Goal: Task Accomplishment & Management: Use online tool/utility

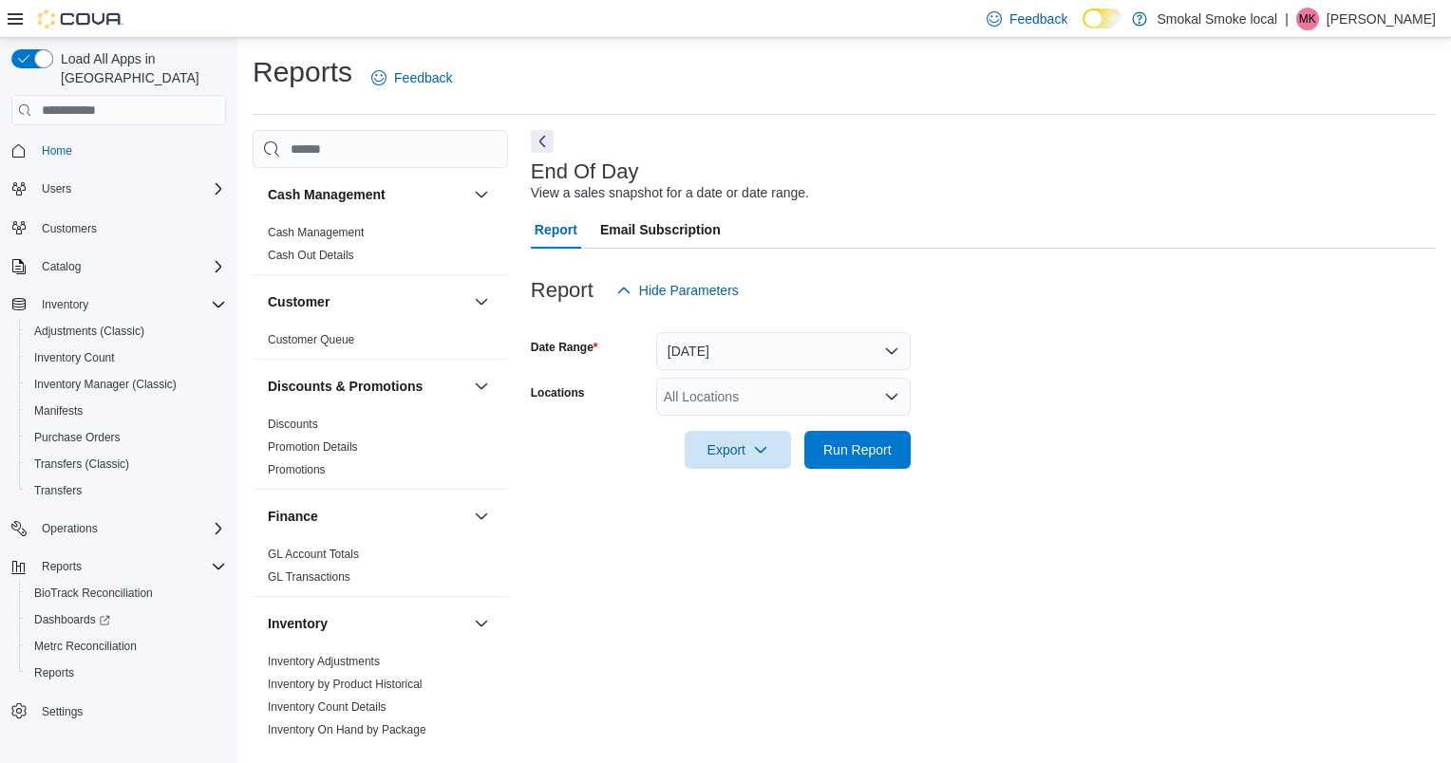
click at [760, 404] on div "All Locations" at bounding box center [783, 397] width 254 height 38
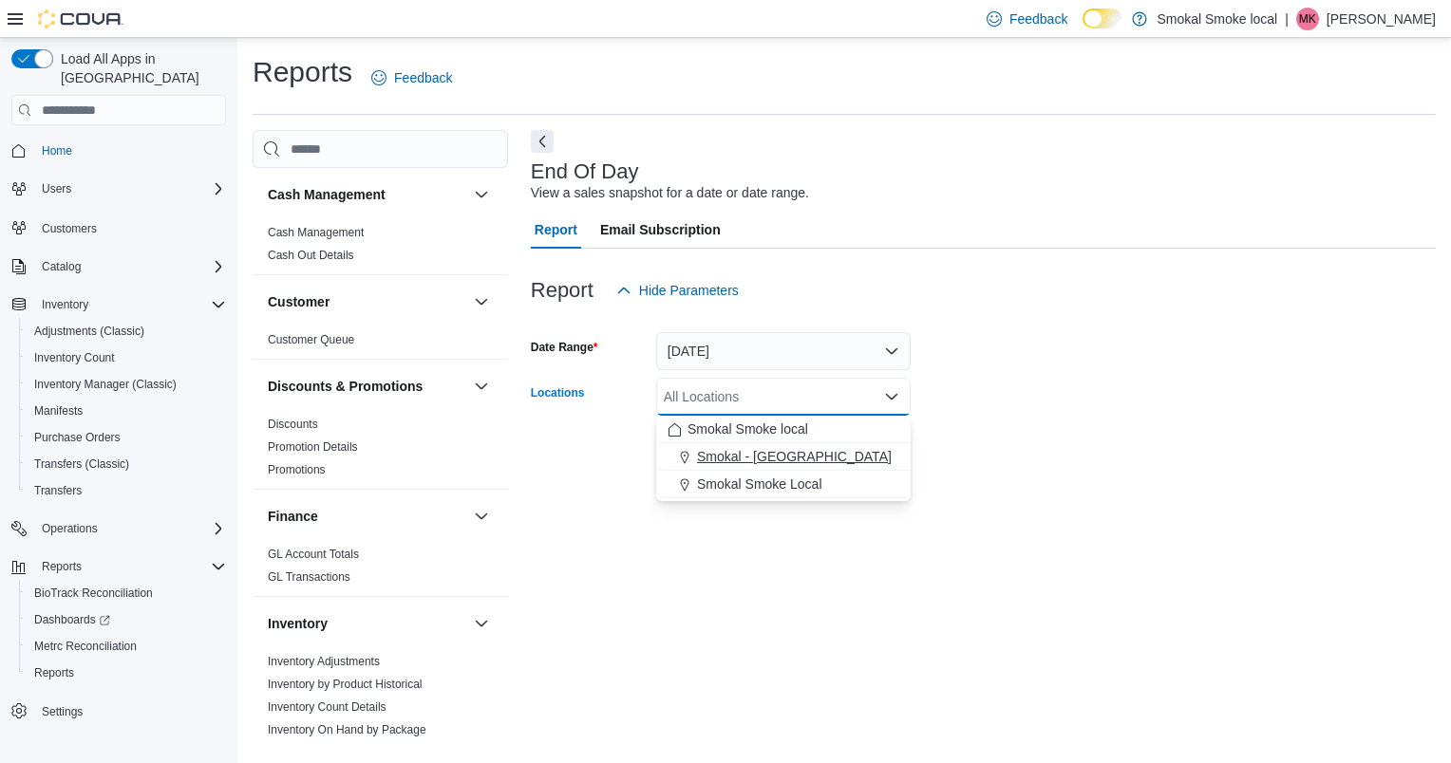
click at [776, 460] on span "Smokal - [GEOGRAPHIC_DATA]" at bounding box center [794, 456] width 195 height 19
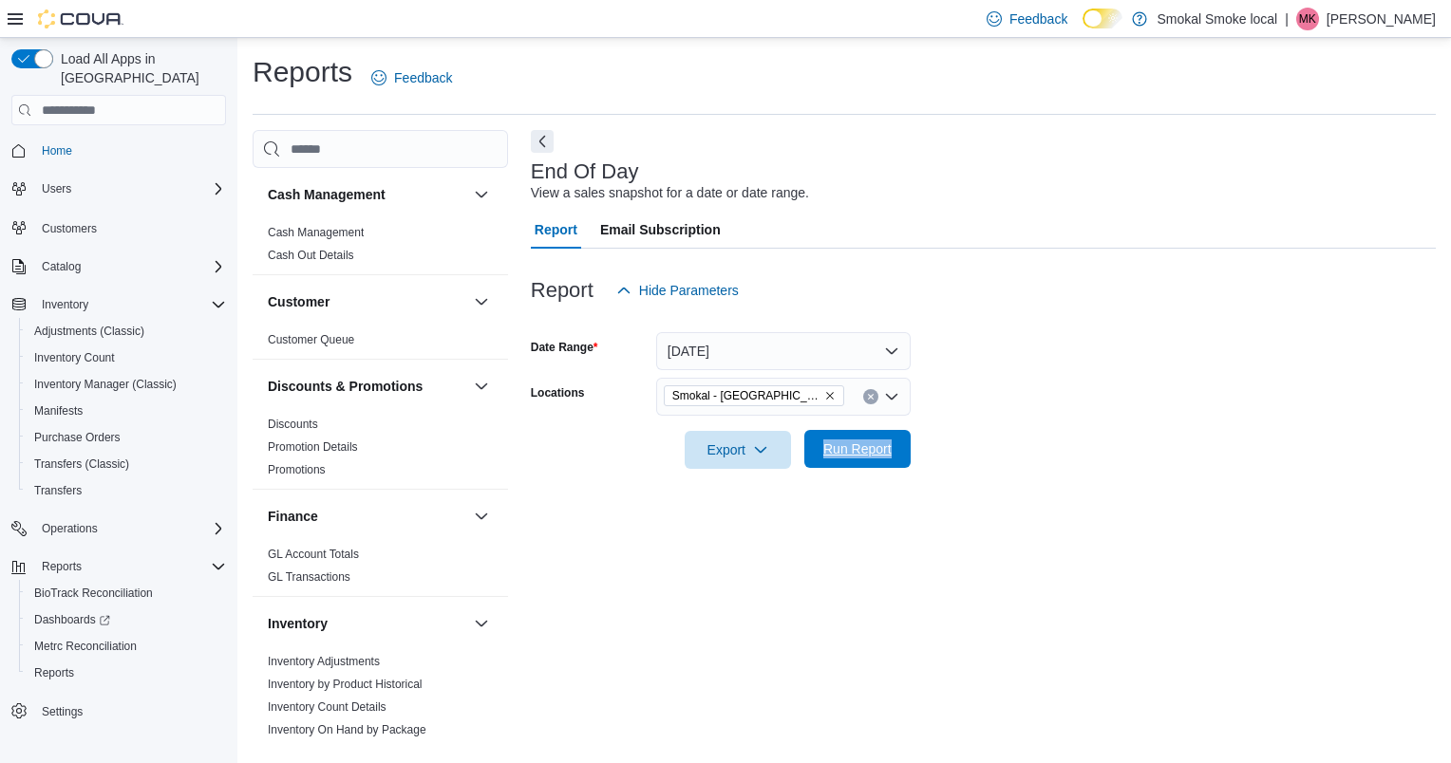
drag, startPoint x: 983, startPoint y: 466, endPoint x: 822, endPoint y: 456, distance: 160.8
click at [822, 456] on form "Date Range [DATE] Locations [GEOGRAPHIC_DATA] - [GEOGRAPHIC_DATA] Export Run Re…" at bounding box center [983, 390] width 905 height 160
click at [822, 456] on span "Run Report" at bounding box center [858, 449] width 84 height 38
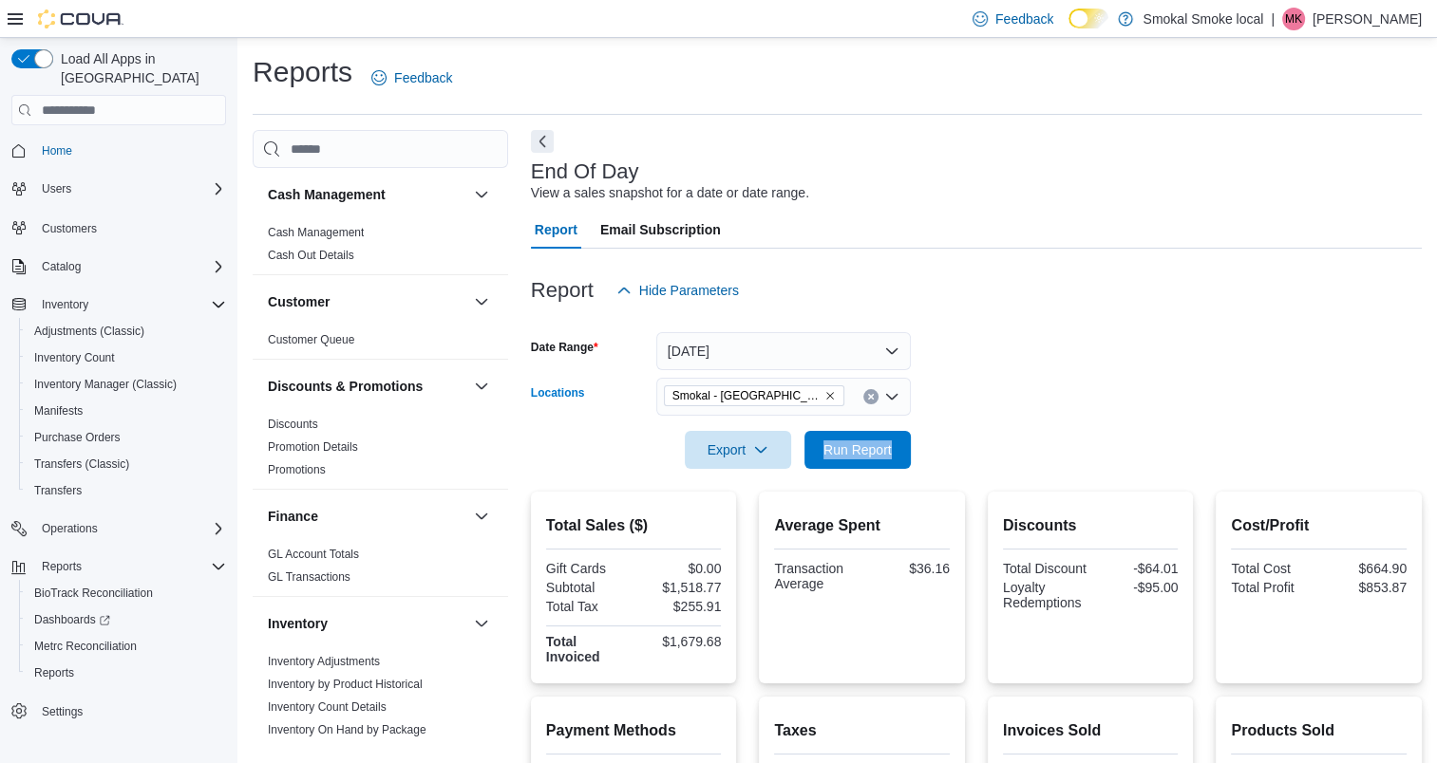
click at [824, 394] on icon "Remove Smokal - Socorro from selection in this group" at bounding box center [829, 395] width 11 height 11
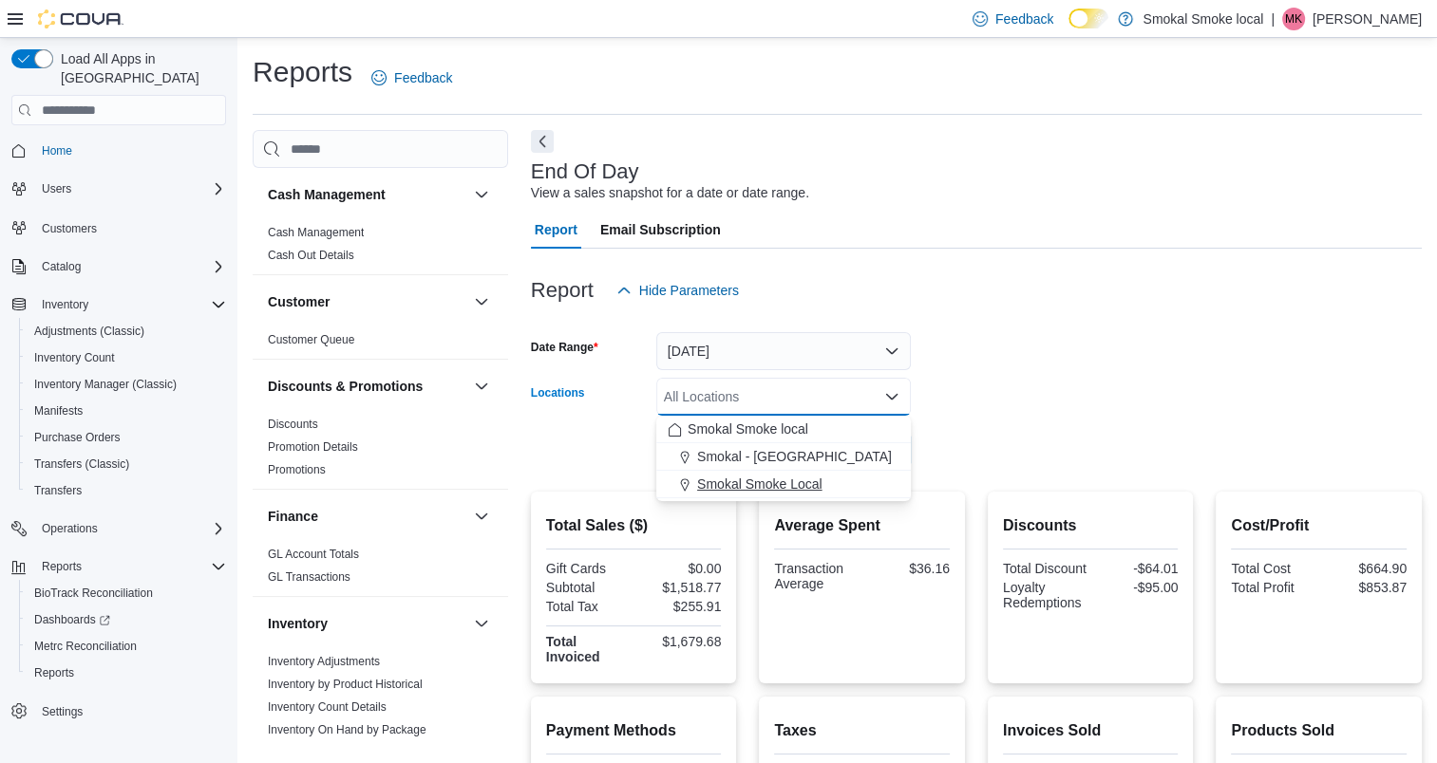
click at [767, 479] on span "Smokal Smoke Local" at bounding box center [759, 484] width 125 height 19
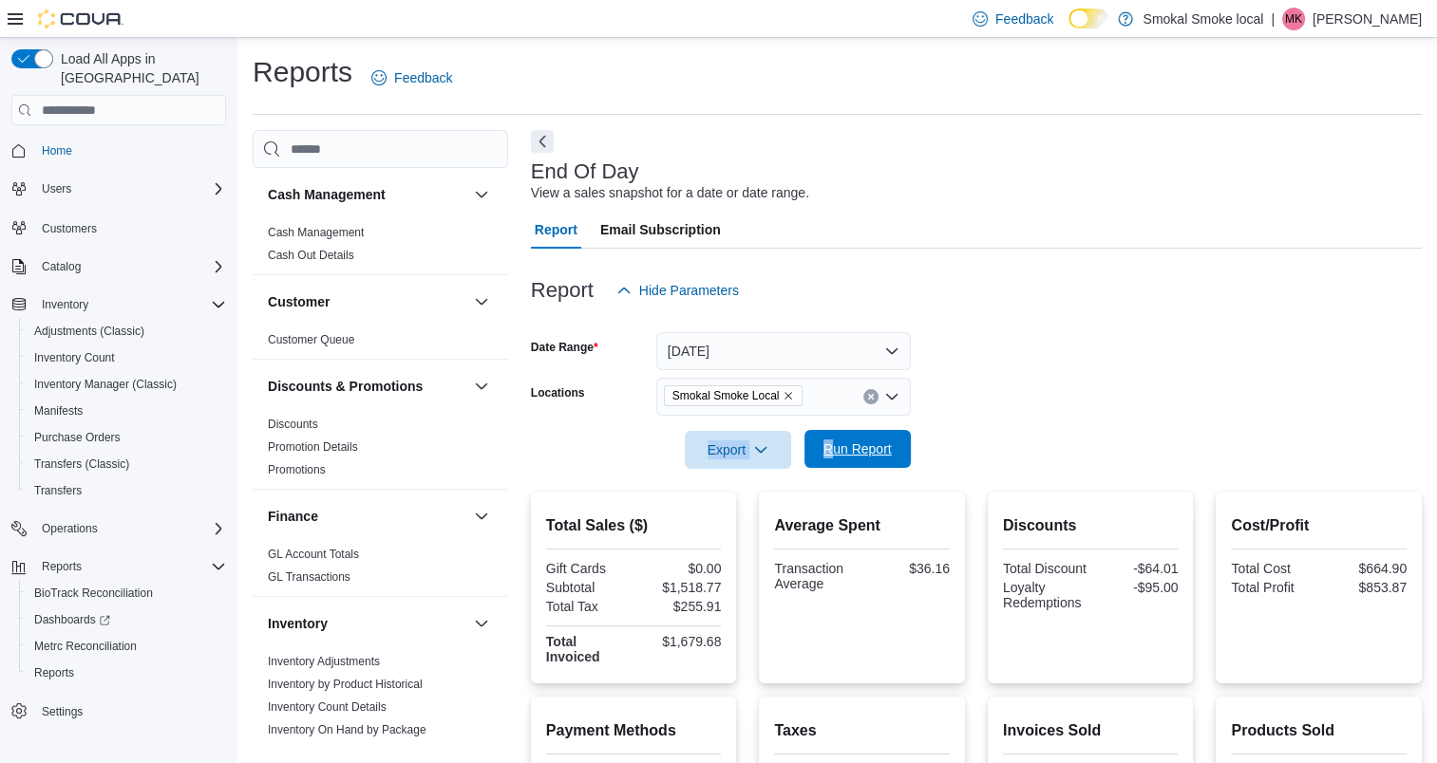
drag, startPoint x: 999, startPoint y: 429, endPoint x: 834, endPoint y: 456, distance: 167.3
click at [834, 456] on form "Date Range [DATE] Locations [GEOGRAPHIC_DATA] Smoke Local Export Run Report" at bounding box center [976, 390] width 891 height 160
click at [834, 456] on span "Run Report" at bounding box center [857, 449] width 68 height 19
click at [787, 395] on icon "Remove Smokal Smoke Local from selection in this group" at bounding box center [789, 396] width 8 height 8
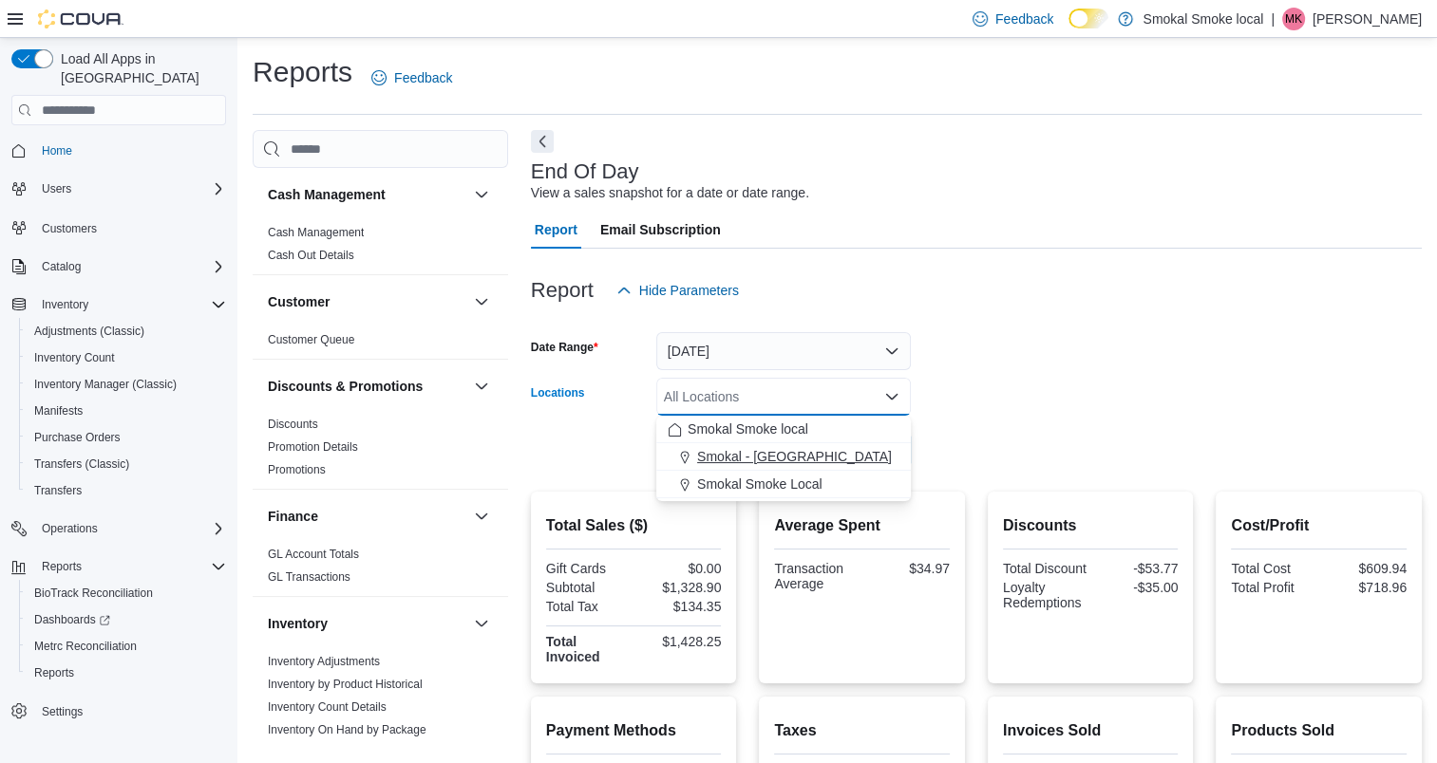
click at [771, 454] on span "Smokal - [GEOGRAPHIC_DATA]" at bounding box center [794, 456] width 195 height 19
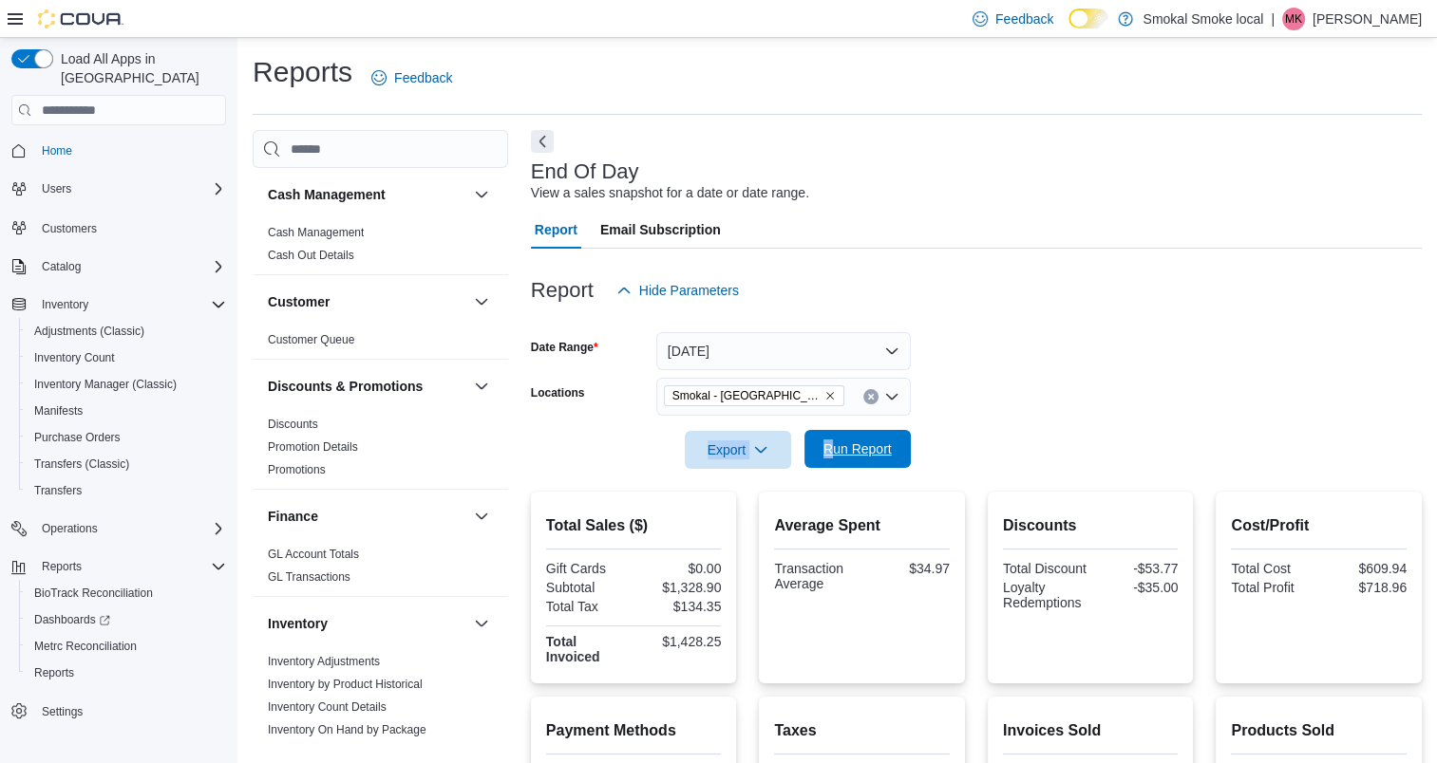
drag, startPoint x: 1061, startPoint y: 419, endPoint x: 833, endPoint y: 452, distance: 231.2
click at [833, 452] on form "Date Range [DATE] Locations [GEOGRAPHIC_DATA] - [GEOGRAPHIC_DATA] Export Run Re…" at bounding box center [976, 390] width 891 height 160
click at [833, 452] on span "Run Report" at bounding box center [857, 449] width 68 height 19
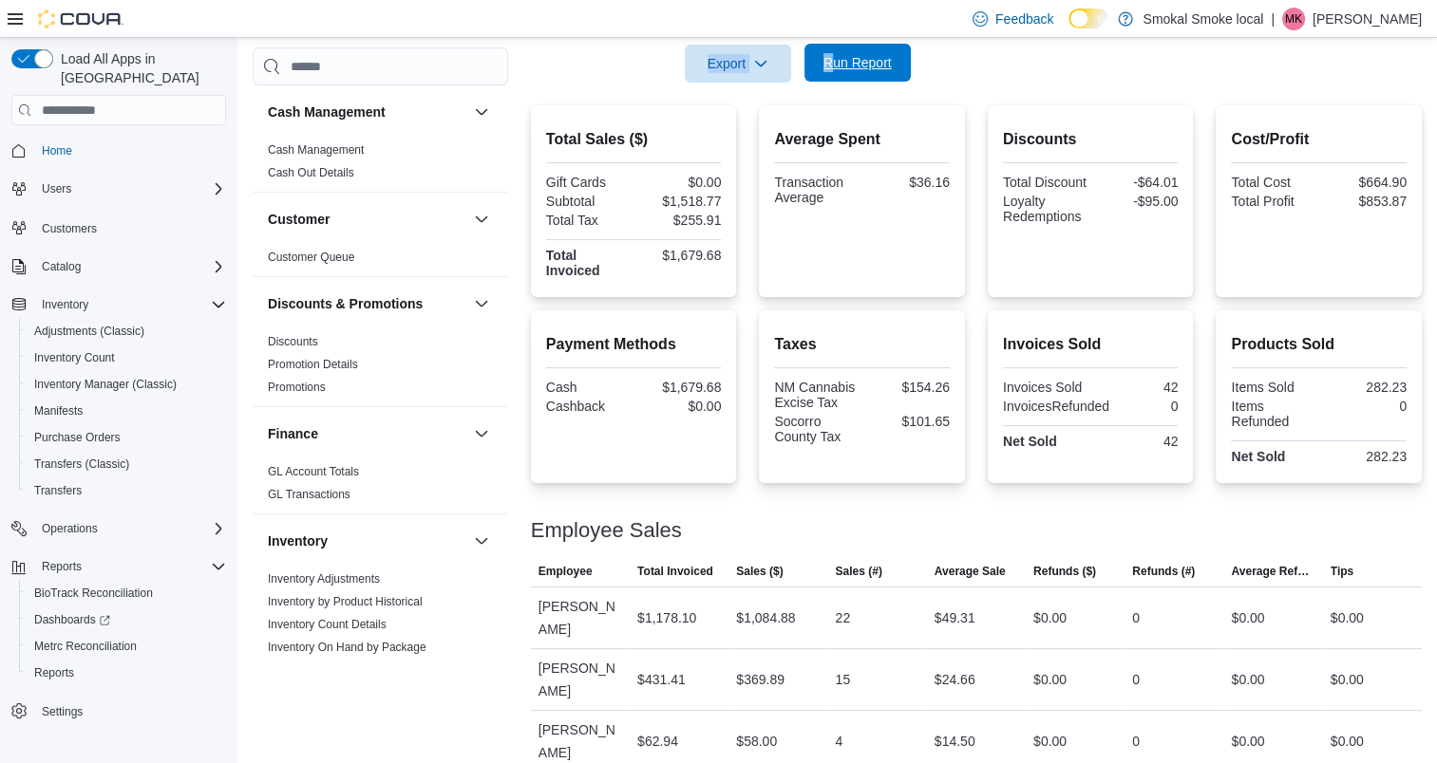
scroll to position [404, 0]
